Goal: Find specific page/section: Find specific page/section

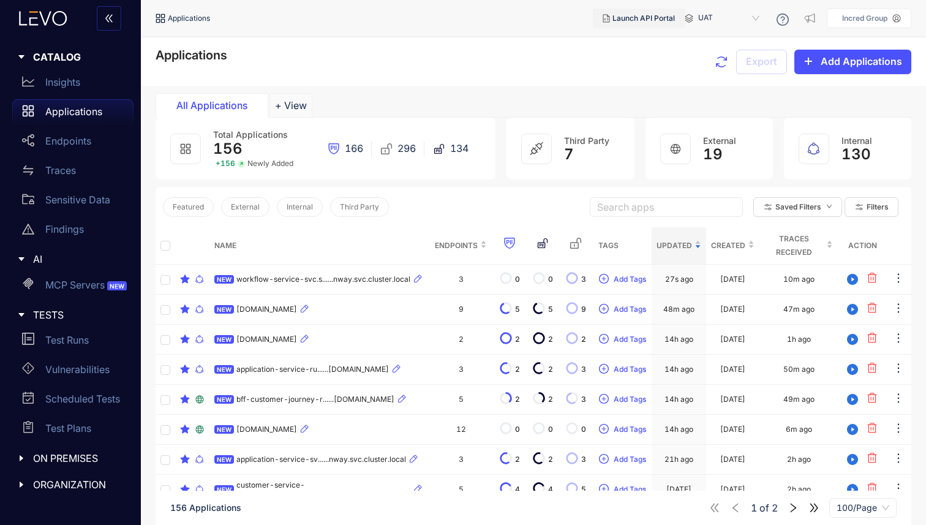
click at [628, 18] on span "Launch API Portal" at bounding box center [643, 18] width 62 height 9
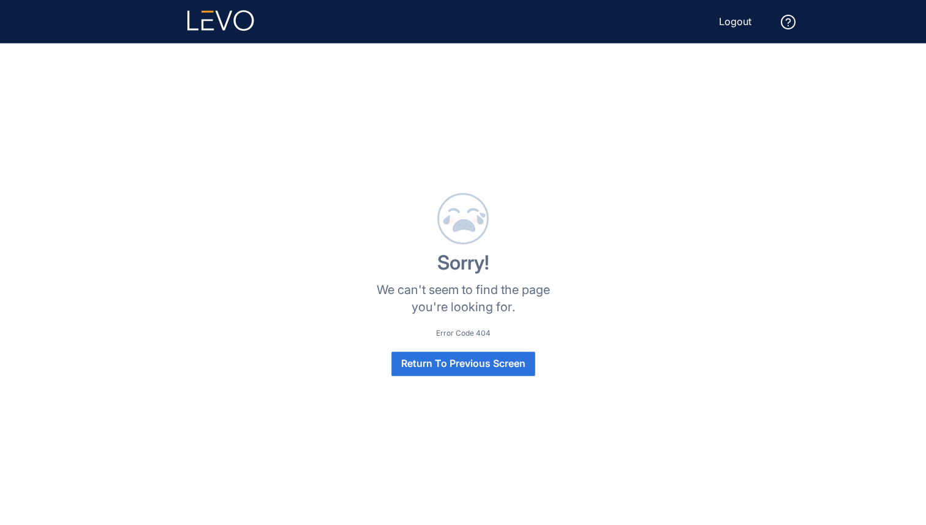
click at [426, 367] on span "Return To Previous Screen" at bounding box center [463, 363] width 124 height 11
click at [447, 366] on span "Return To Previous Screen" at bounding box center [463, 363] width 124 height 11
